Goal: Complete application form: Complete application form

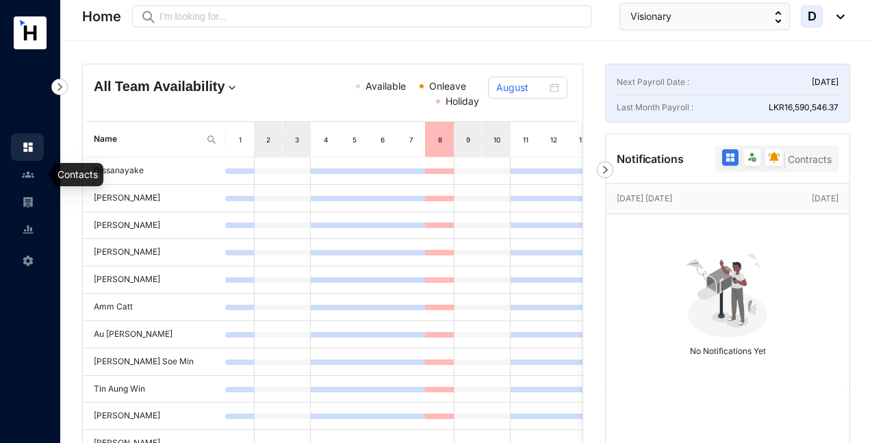
click at [30, 180] on img at bounding box center [28, 174] width 12 height 12
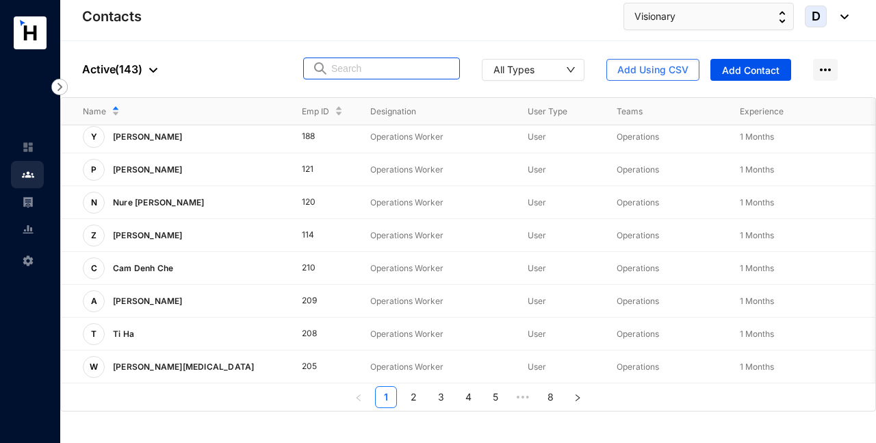
click at [350, 68] on input "text" at bounding box center [391, 68] width 120 height 21
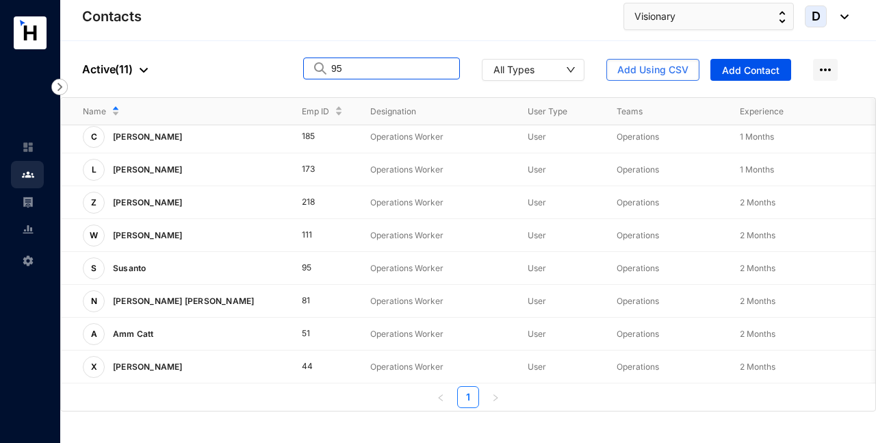
scroll to position [109, 0]
type input "95"
click at [869, 261] on p "View More" at bounding box center [890, 268] width 55 height 14
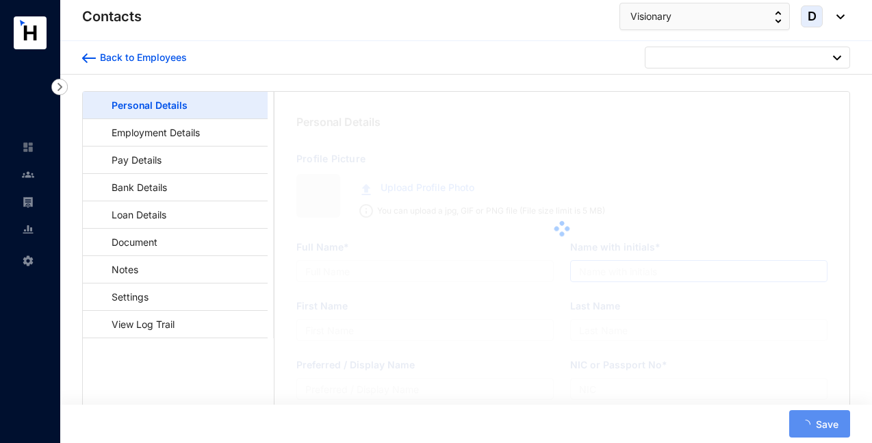
type input "Susanto"
type input "X4487873"
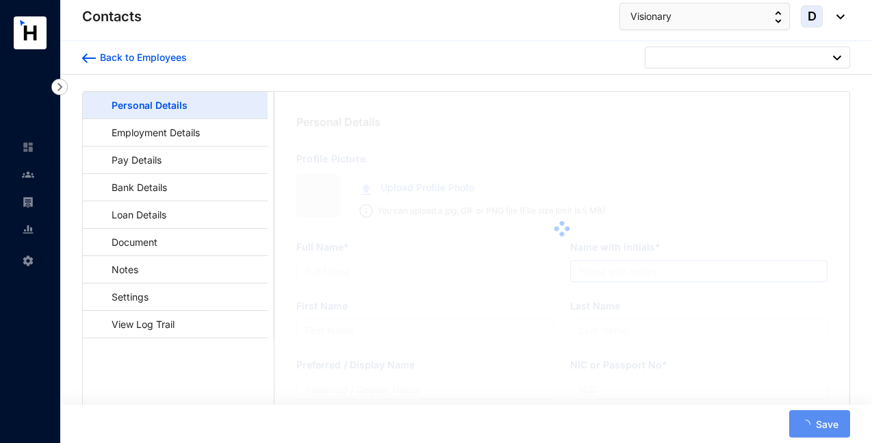
type input "[GEOGRAPHIC_DATA][STREET_ADDRESS][PERSON_NAME]"
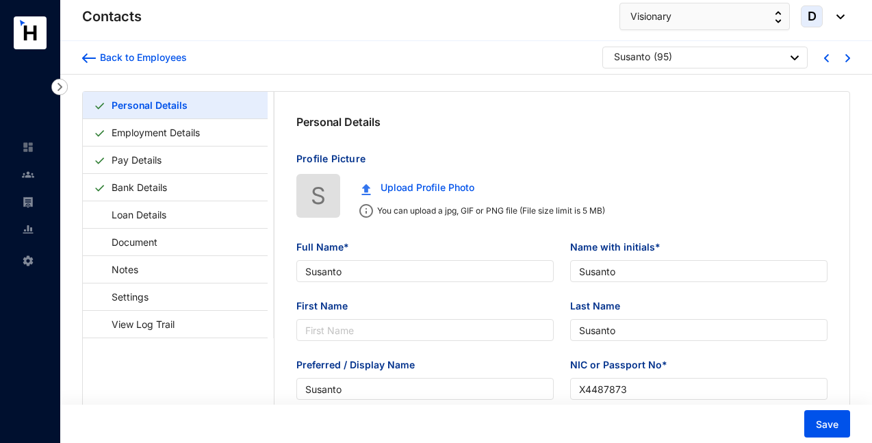
click at [825, 56] on img at bounding box center [826, 58] width 5 height 8
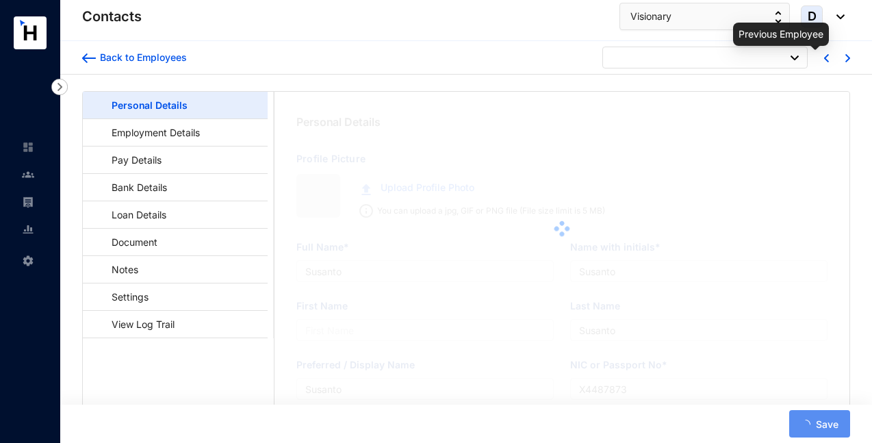
type input "[PERSON_NAME]"
type input "F. Yuzhi"
type input "Yuzhi"
type input "[PERSON_NAME]"
type input "EL1503942"
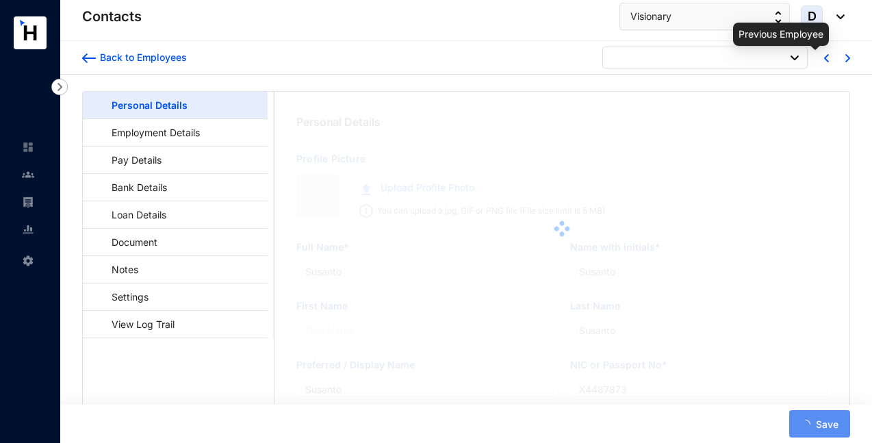
type input "32A Prime Residencies, Ethul Kotte"
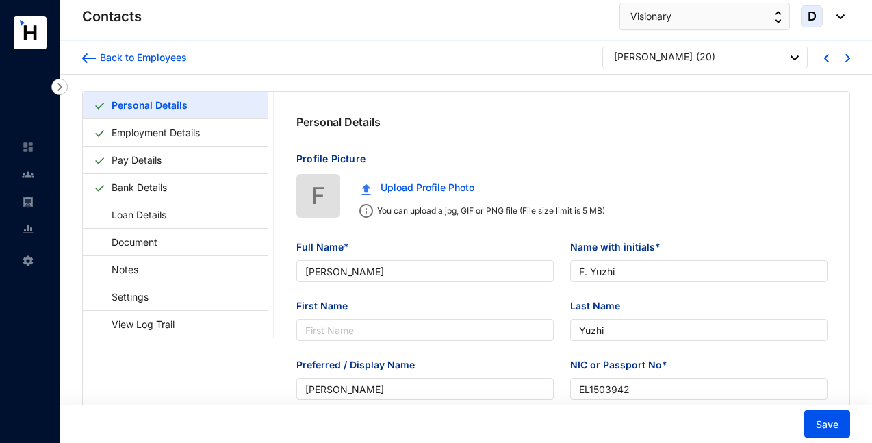
click at [848, 59] on img at bounding box center [847, 58] width 5 height 8
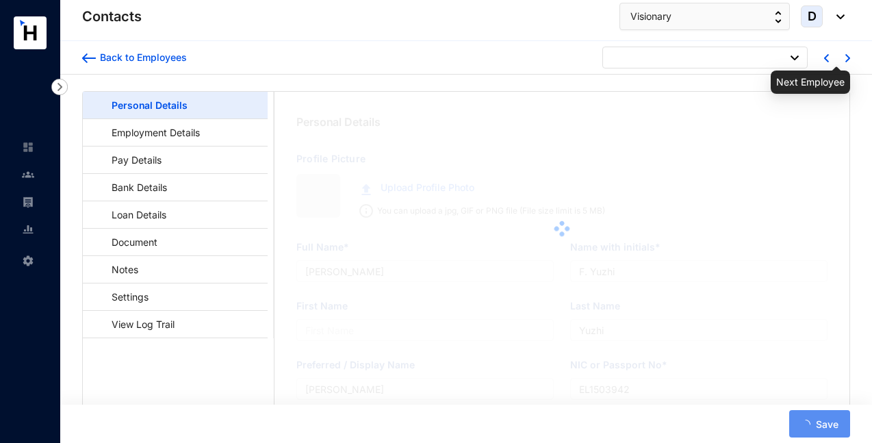
type input "Kamini Dissanayake"
type input "Dissanayake"
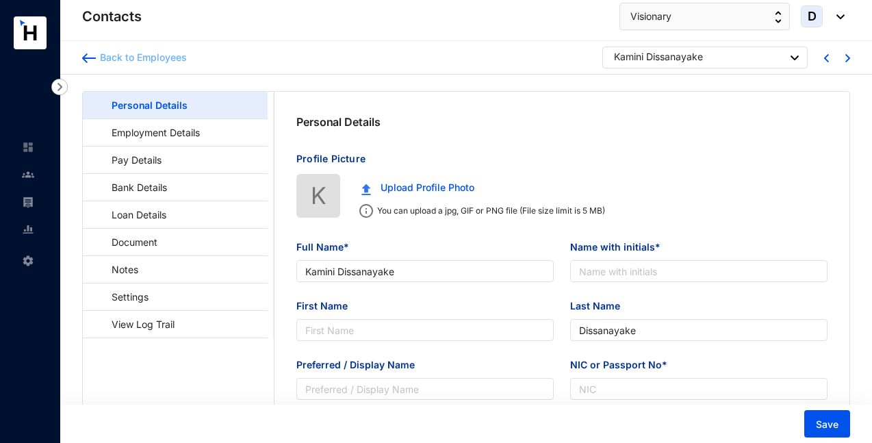
click at [90, 58] on img at bounding box center [89, 58] width 14 height 10
